Goal: Book appointment/travel/reservation

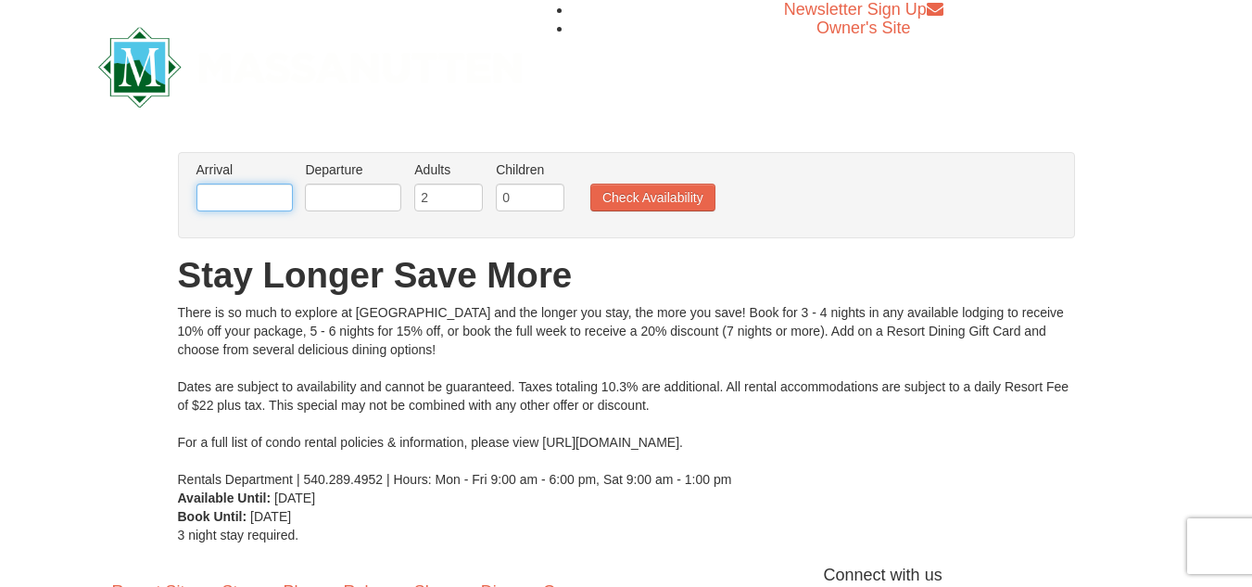
click at [229, 196] on input "text" at bounding box center [244, 197] width 96 height 28
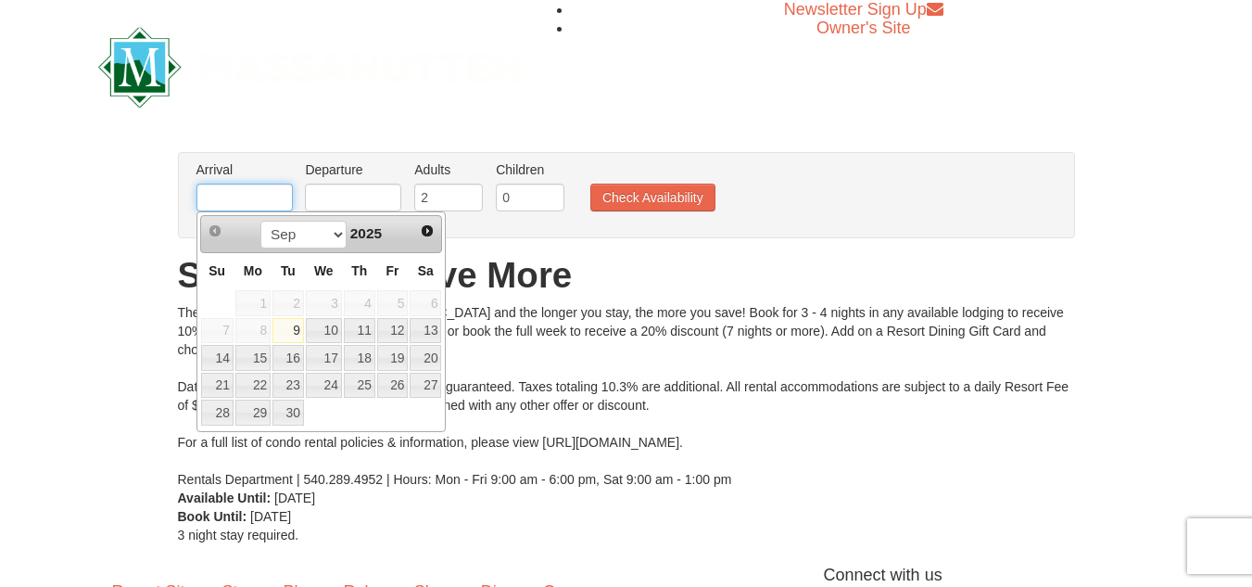
click at [229, 196] on input "text" at bounding box center [244, 197] width 96 height 28
click at [335, 237] on select "Sep Oct Nov Dec" at bounding box center [303, 235] width 86 height 28
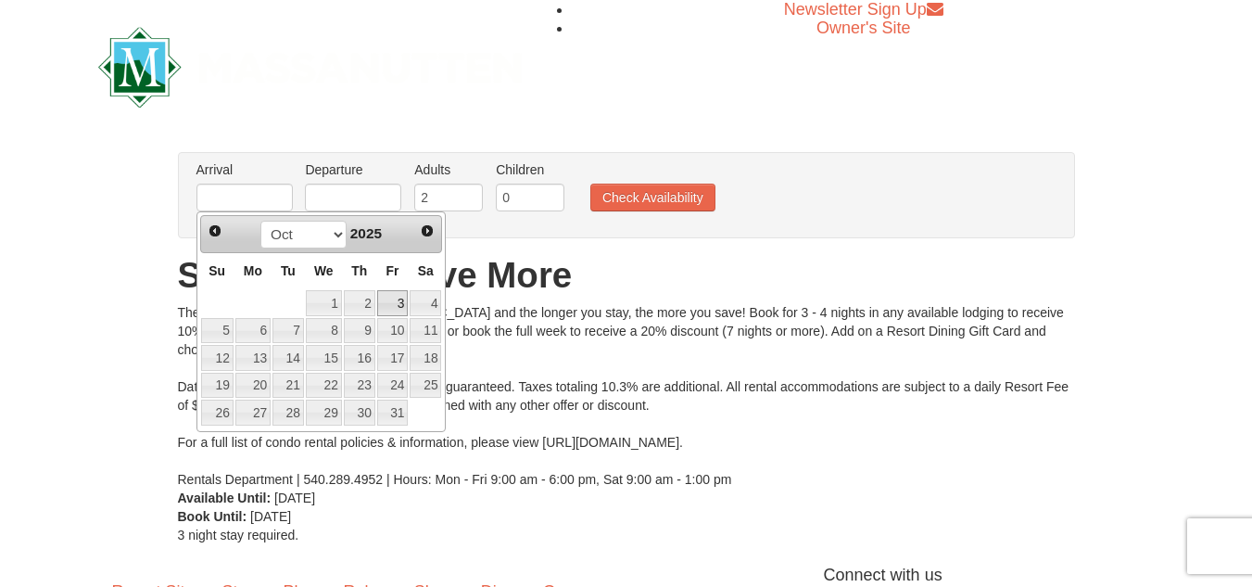
click at [389, 296] on link "3" at bounding box center [393, 303] width 32 height 26
type input "[DATE]"
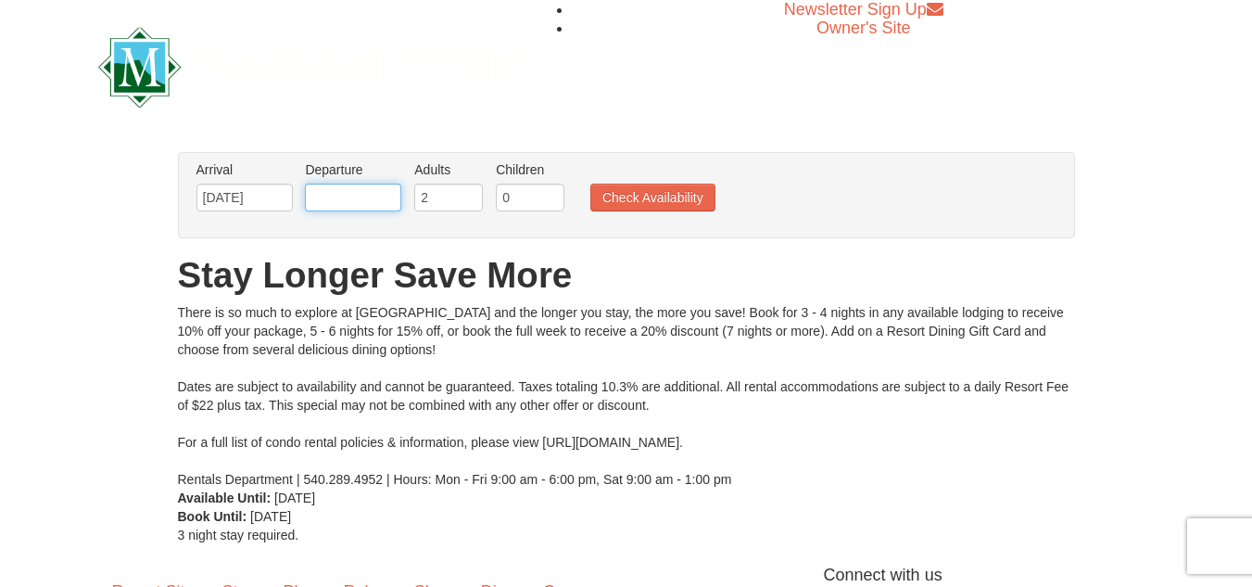
click at [332, 190] on input "text" at bounding box center [353, 197] width 96 height 28
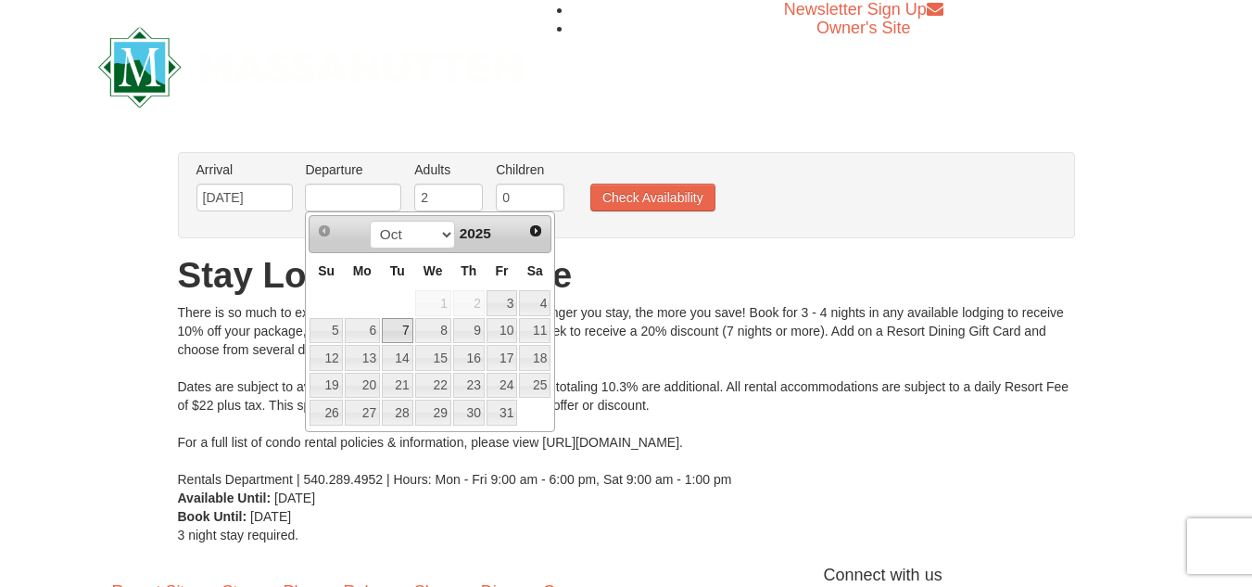
drag, startPoint x: 388, startPoint y: 326, endPoint x: 367, endPoint y: 327, distance: 21.3
click at [367, 327] on link "6" at bounding box center [362, 331] width 35 height 26
type input "[DATE]"
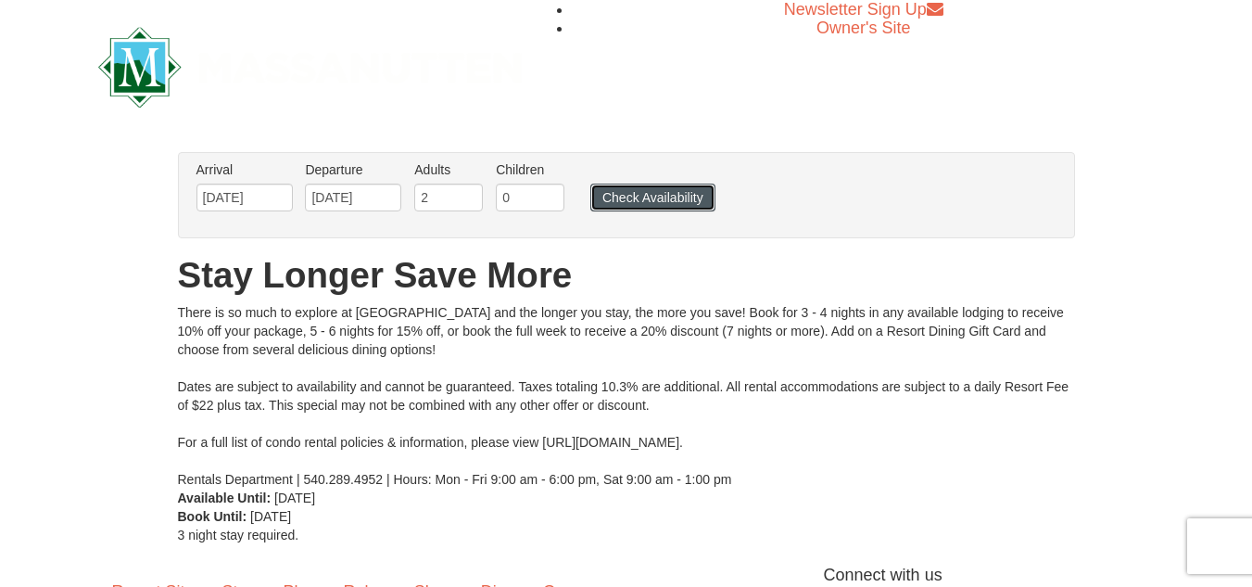
click at [675, 184] on button "Check Availability" at bounding box center [652, 197] width 125 height 28
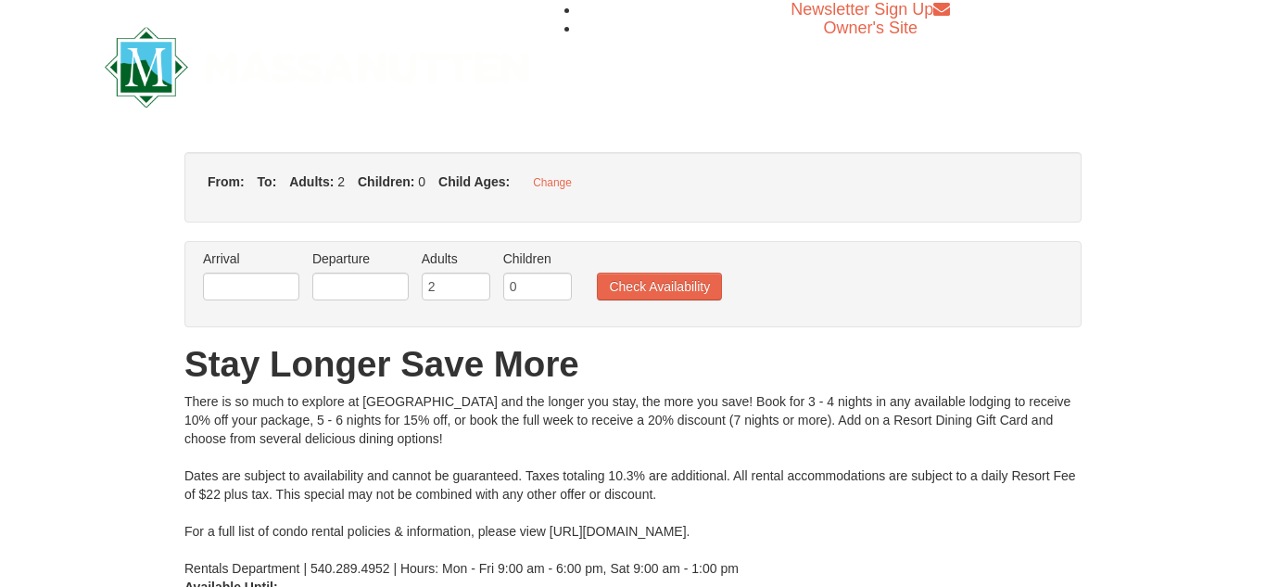
type input "[DATE]"
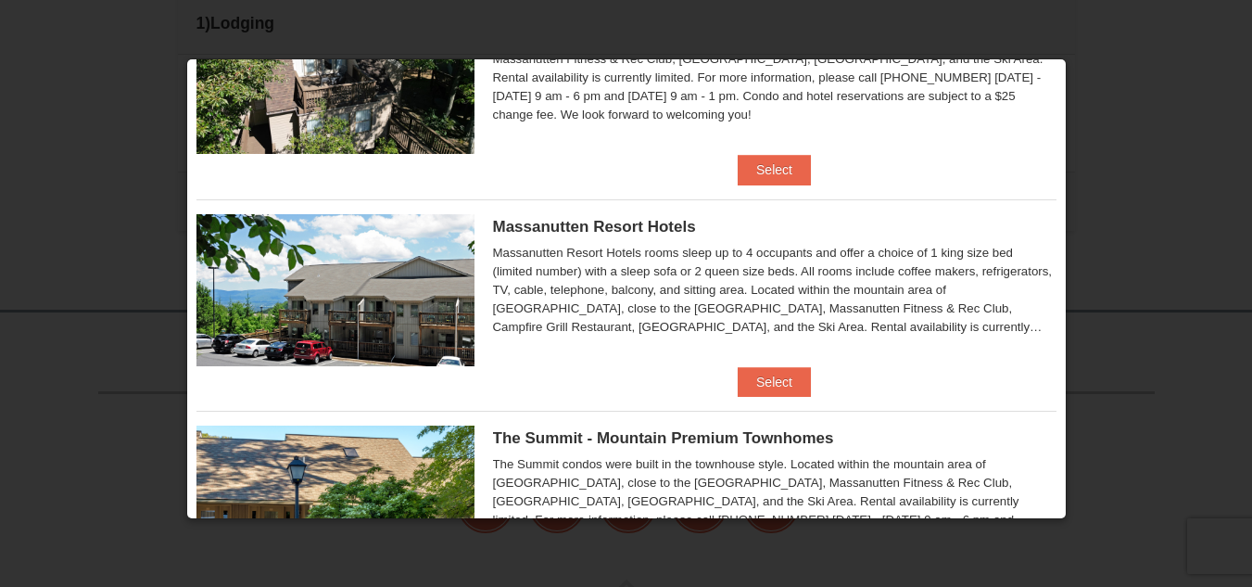
scroll to position [500, 0]
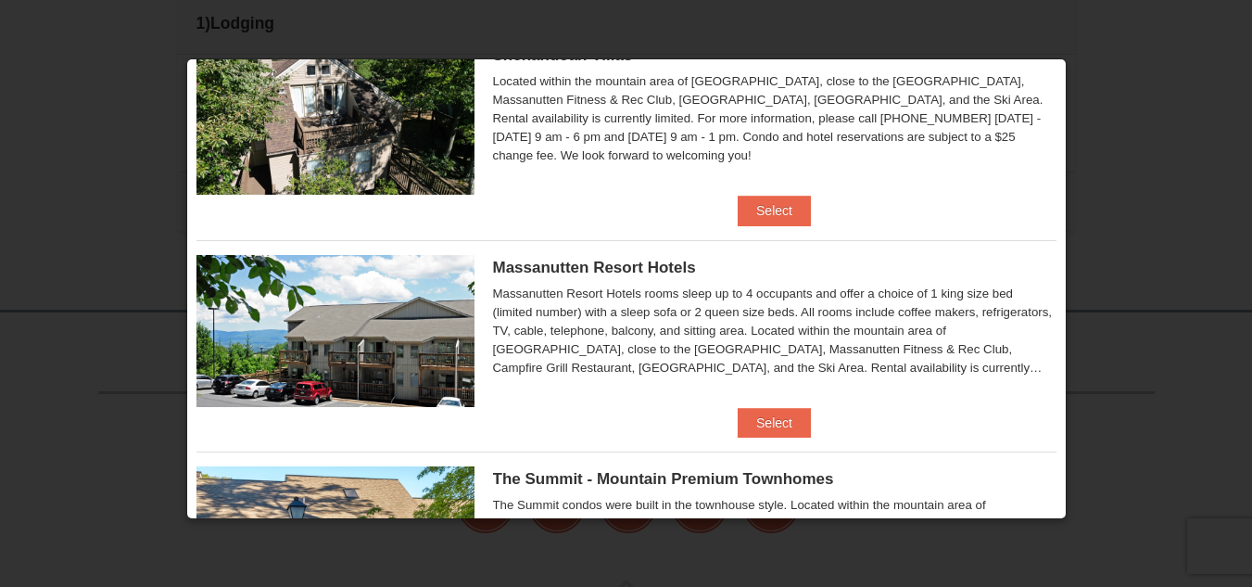
click at [1063, 295] on div "× Eagle Trace - Mountain Townhomes Eagle Trace One Bedroom Townhouse with Full …" at bounding box center [626, 288] width 880 height 461
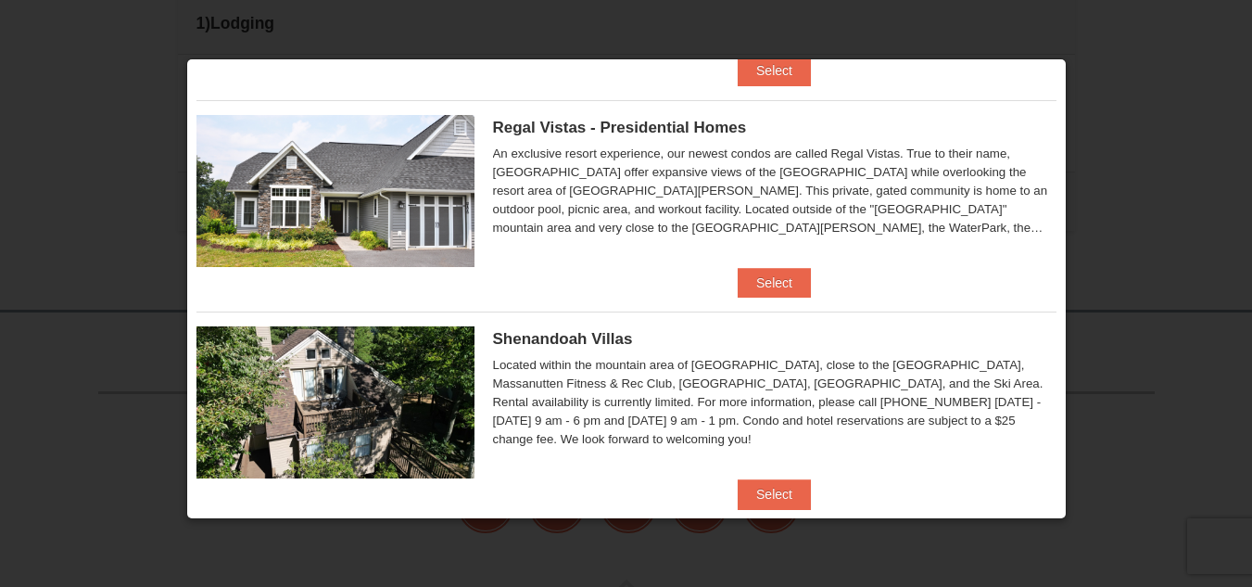
scroll to position [172, 0]
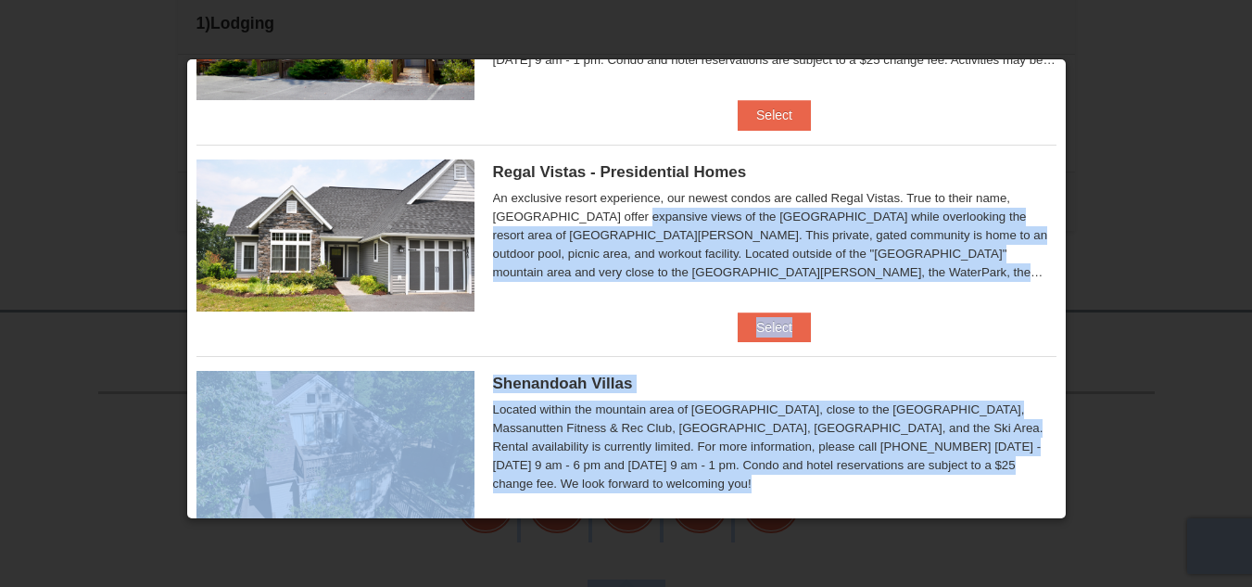
drag, startPoint x: 1066, startPoint y: 198, endPoint x: 1074, endPoint y: 233, distance: 35.3
click at [1074, 233] on body "Browser Not Supported We notice you are using a browser which will not provide …" at bounding box center [626, 109] width 1252 height 1291
click at [1073, 231] on div at bounding box center [626, 293] width 1252 height 587
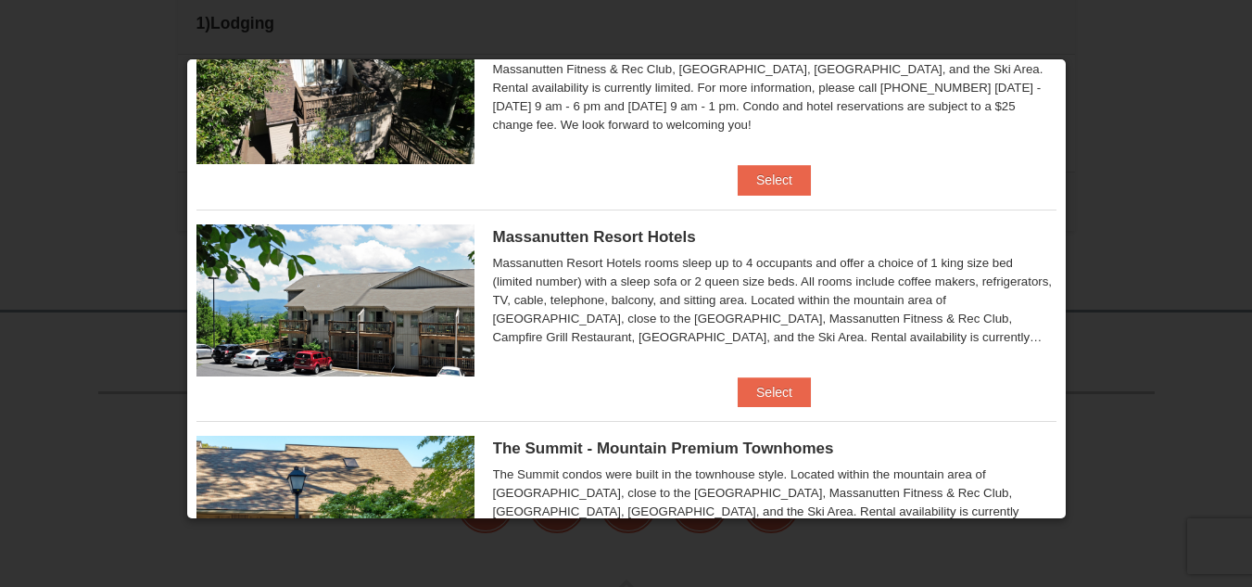
scroll to position [524, 0]
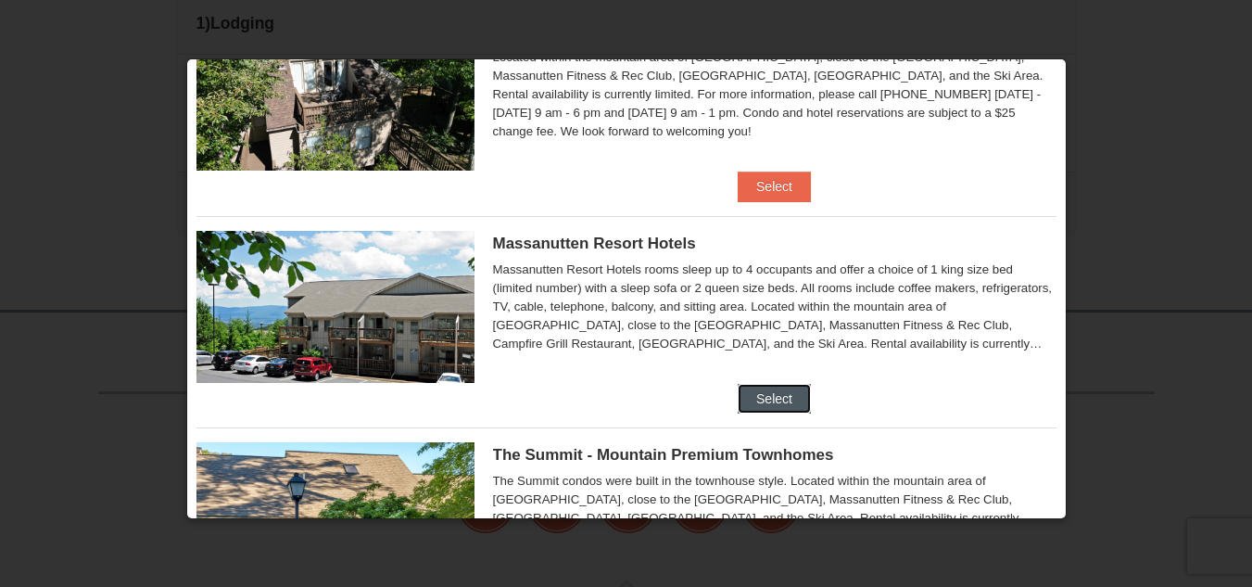
click at [793, 395] on button "Select" at bounding box center [774, 399] width 73 height 30
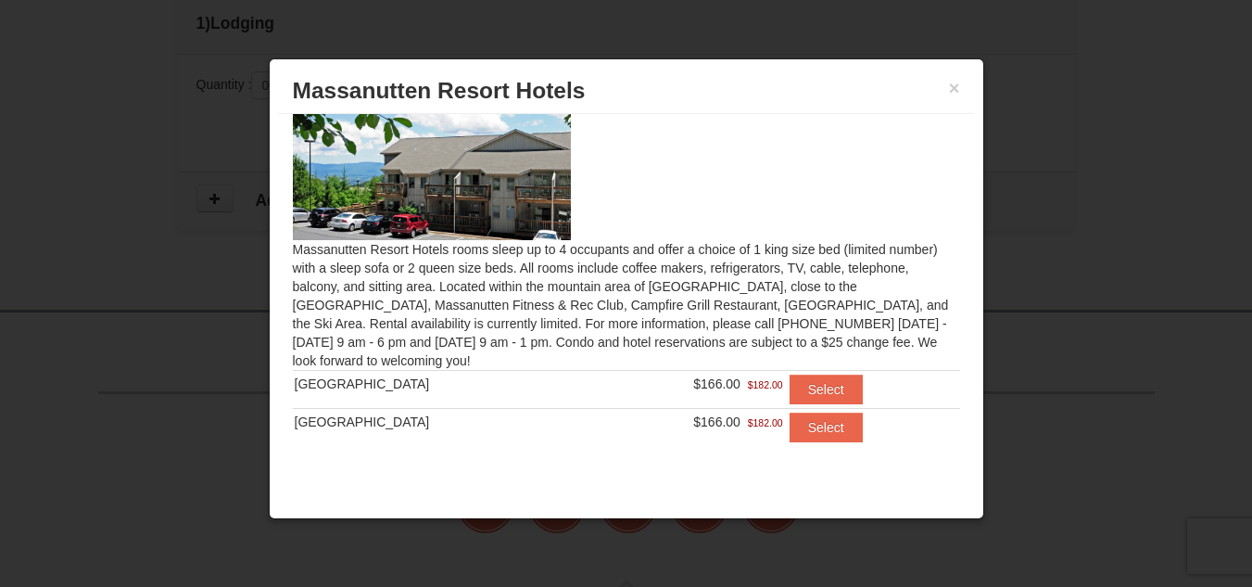
scroll to position [47, 0]
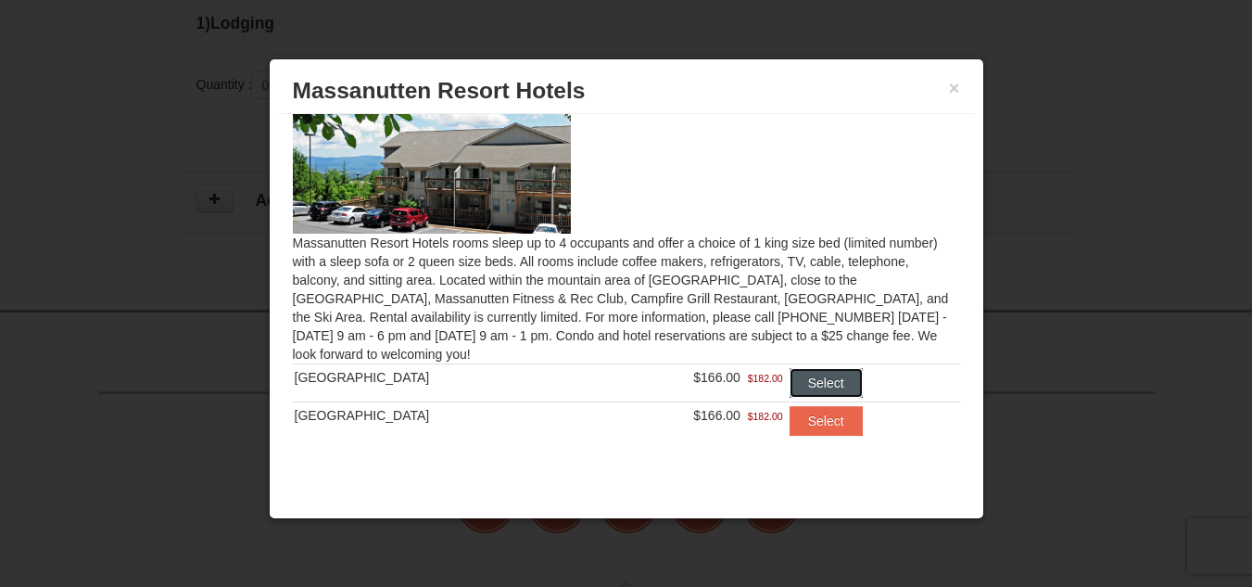
click at [789, 378] on button "Select" at bounding box center [825, 383] width 73 height 30
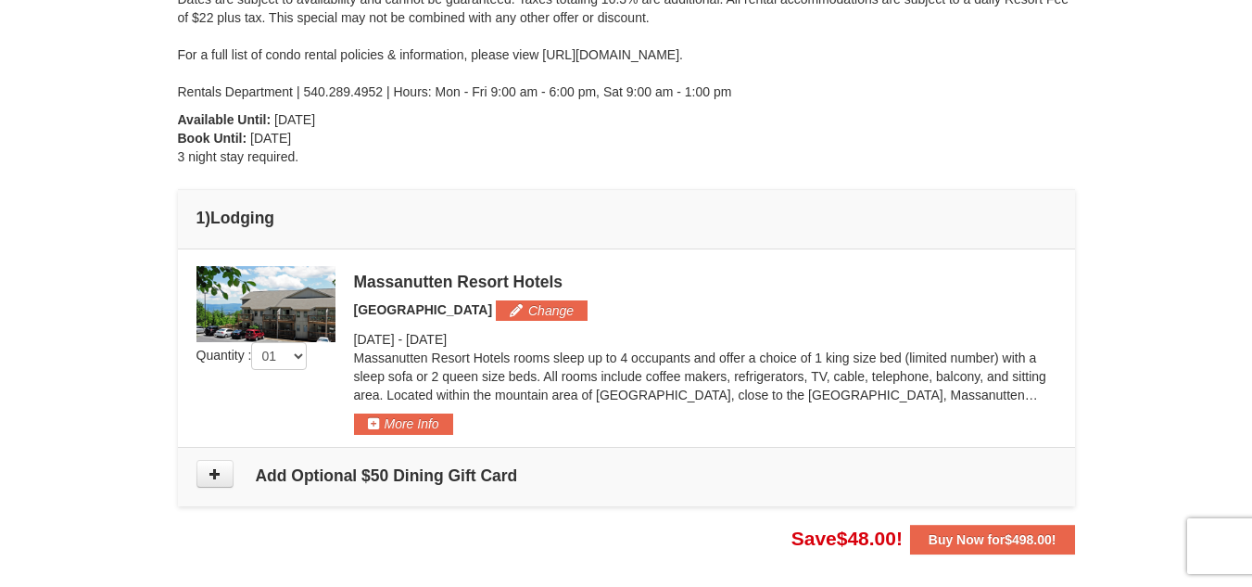
scroll to position [353, 0]
